Goal: Task Accomplishment & Management: Use online tool/utility

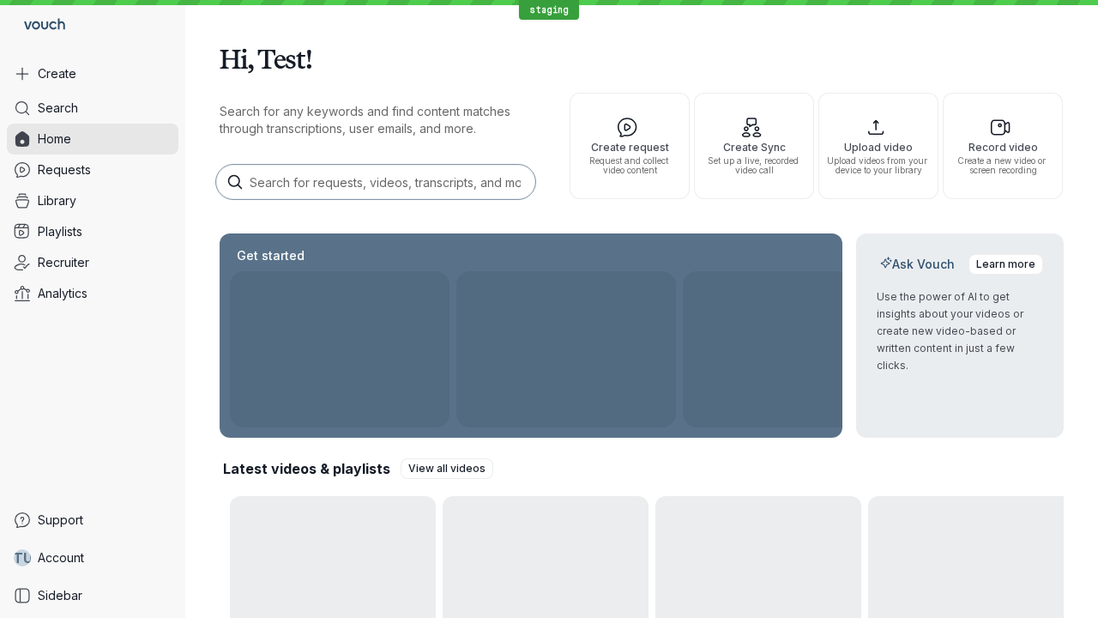
click at [93, 74] on button "Create" at bounding box center [93, 73] width 172 height 31
